Goal: Task Accomplishment & Management: Manage account settings

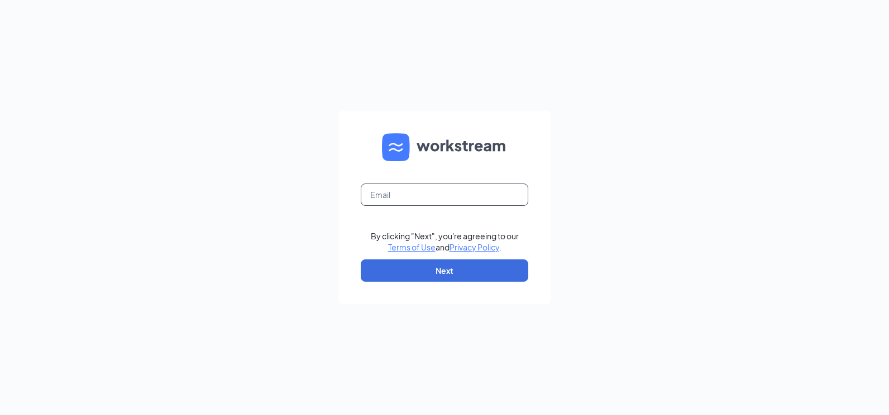
click at [448, 203] on input "text" at bounding box center [445, 195] width 168 height 22
type input "[EMAIL_ADDRESS][DOMAIN_NAME]"
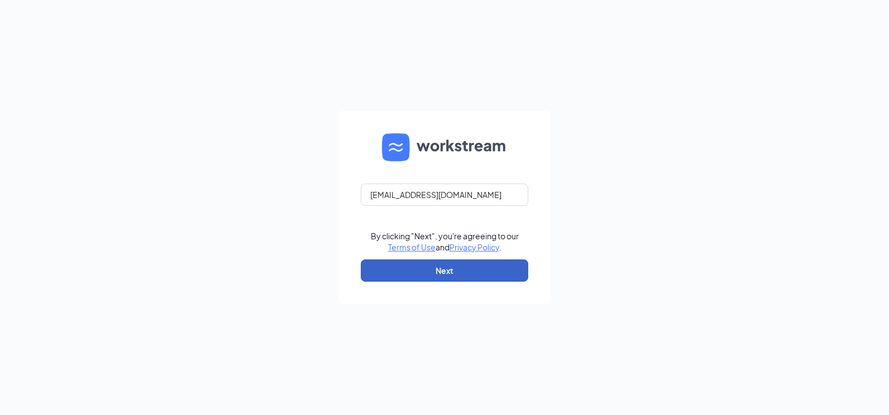
click at [460, 267] on button "Next" at bounding box center [445, 271] width 168 height 22
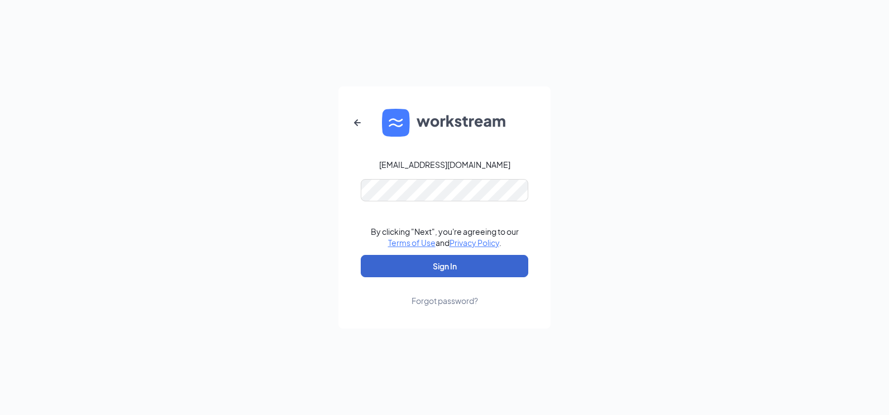
click at [460, 267] on button "Sign In" at bounding box center [445, 266] width 168 height 22
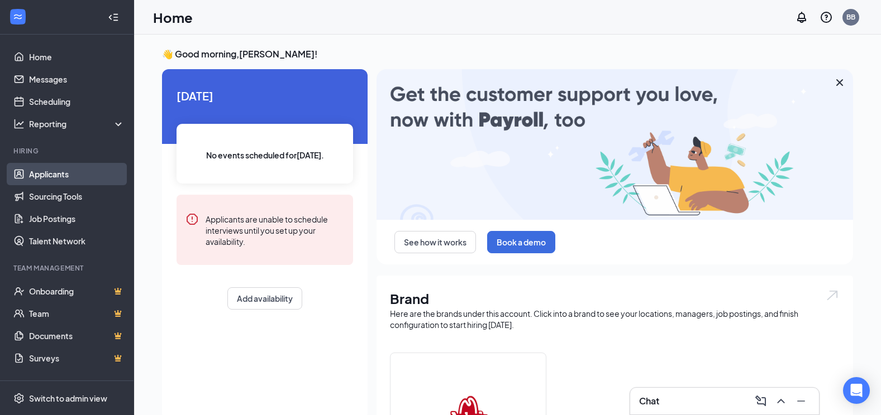
click at [52, 174] on link "Applicants" at bounding box center [76, 174] width 95 height 22
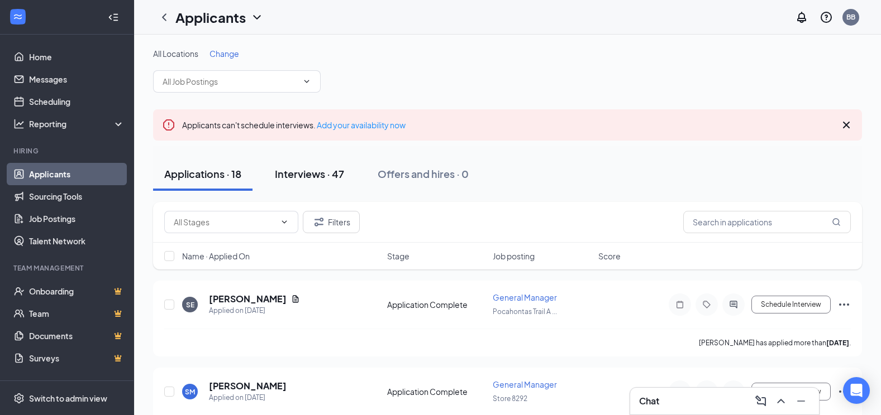
click at [305, 183] on button "Interviews · 47" at bounding box center [310, 174] width 92 height 34
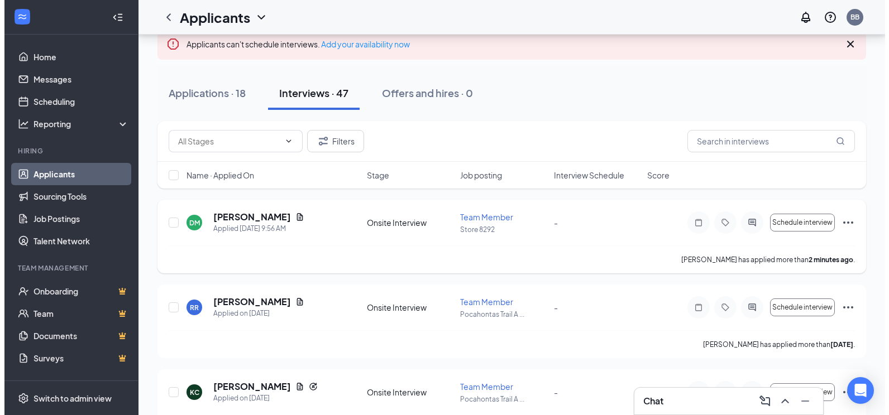
scroll to position [112, 0]
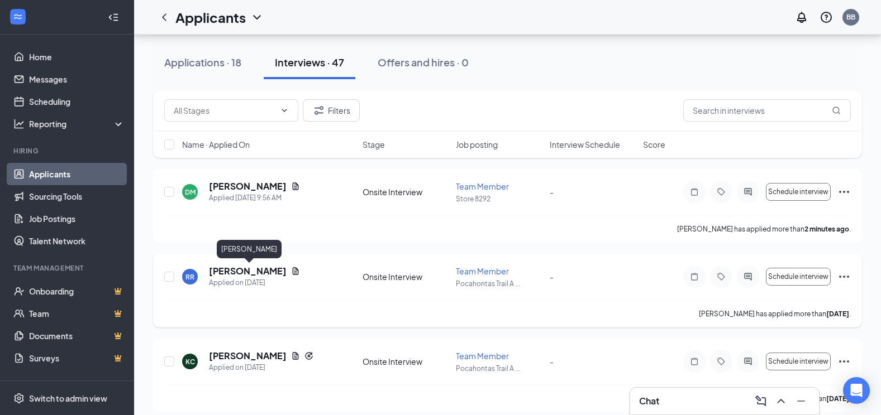
click at [280, 270] on h5 "Rashawn Richardson" at bounding box center [248, 271] width 78 height 12
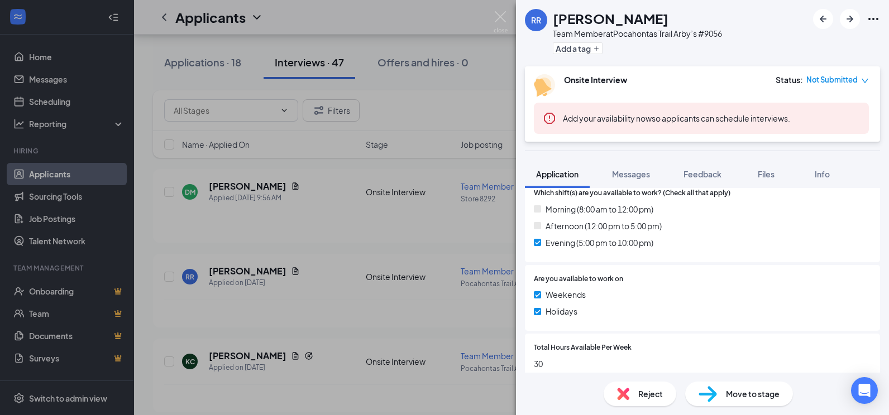
scroll to position [447, 0]
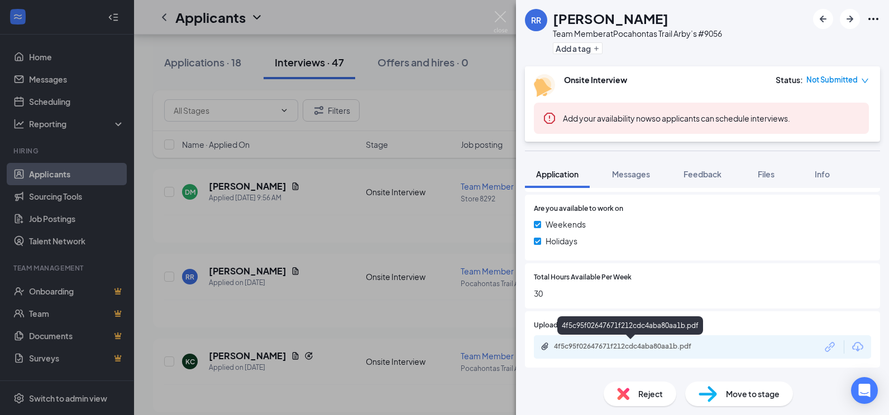
click at [629, 348] on div "4f5c95f02647671f212cdc4aba80aa1b.pdf" at bounding box center [632, 346] width 156 height 9
click at [499, 18] on img at bounding box center [501, 22] width 14 height 22
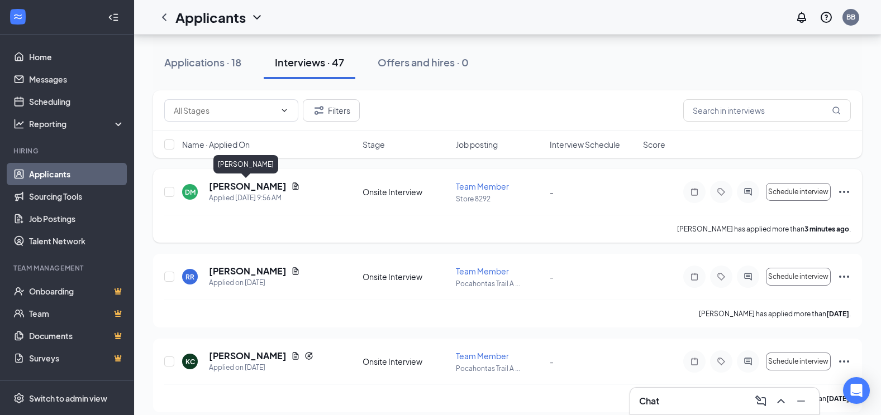
click at [219, 190] on h5 "Delante Martin" at bounding box center [248, 186] width 78 height 12
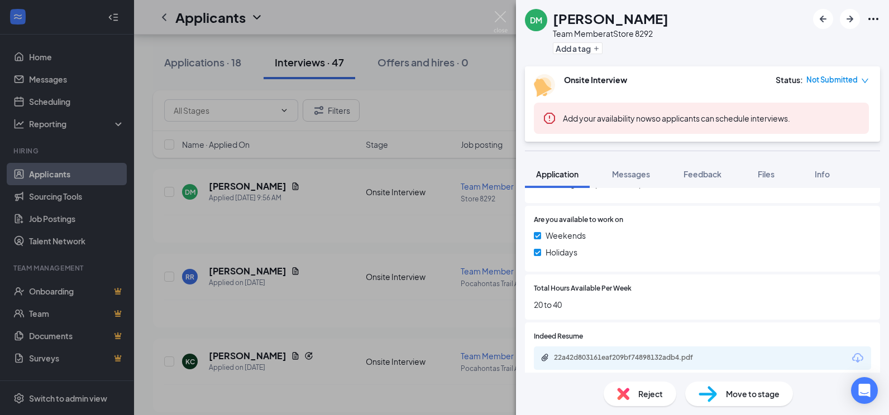
scroll to position [503, 0]
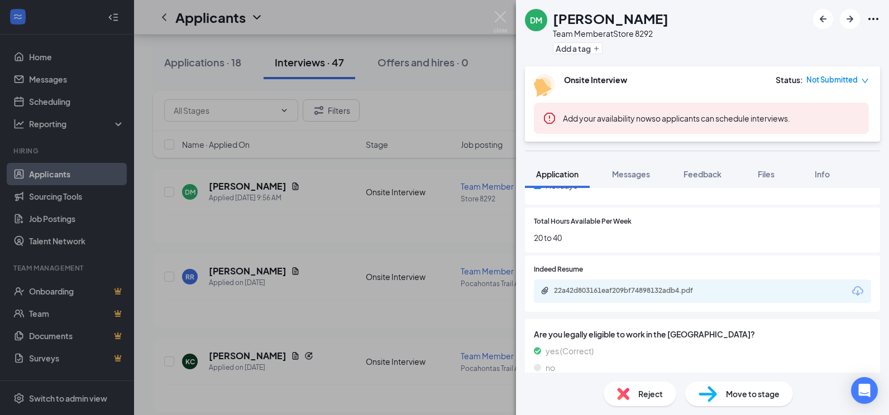
click at [610, 285] on div "22a42d803161eaf209bf74898132adb4.pdf" at bounding box center [702, 291] width 337 height 23
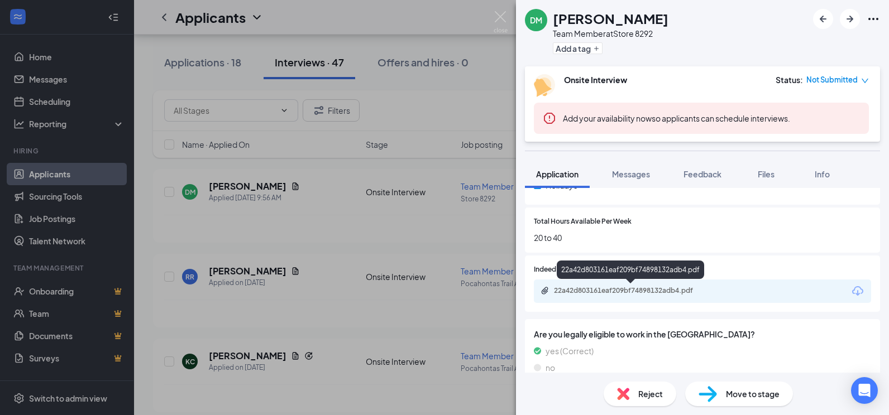
click at [614, 293] on div "22a42d803161eaf209bf74898132adb4.pdf" at bounding box center [632, 290] width 156 height 9
